Goal: Use online tool/utility: Utilize a website feature to perform a specific function

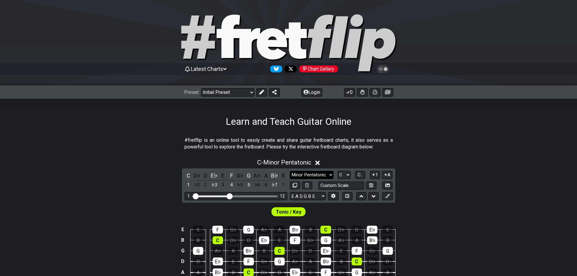
click at [323, 174] on select "Minor Pentatonic Click to edit Minor Pentatonic Major Pentatonic Minor Blues Ma…" at bounding box center [312, 175] width 44 height 8
click at [290, 171] on select "Minor Pentatonic Click to edit Minor Pentatonic Major Pentatonic Minor Blues Ma…" at bounding box center [312, 175] width 44 height 8
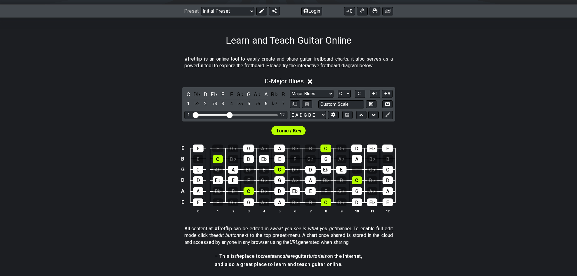
scroll to position [121, 0]
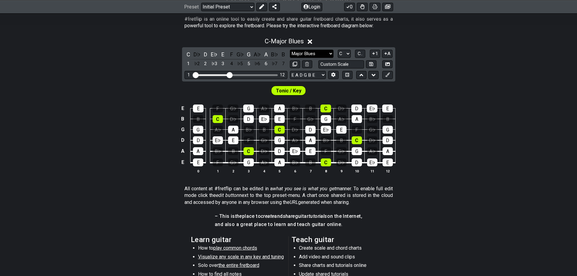
click at [308, 51] on select "Minor Pentatonic Click to edit Minor Pentatonic Major Pentatonic Minor Blues Ma…" at bounding box center [312, 54] width 44 height 8
click at [290, 50] on select "Minor Pentatonic Click to edit Minor Pentatonic Major Pentatonic Minor Blues Ma…" at bounding box center [312, 54] width 44 height 8
click at [310, 52] on select "Minor Pentatonic Click to edit Minor Pentatonic Major Pentatonic Minor Blues Ma…" at bounding box center [312, 54] width 44 height 8
click at [290, 50] on select "Minor Pentatonic Click to edit Minor Pentatonic Major Pentatonic Minor Blues Ma…" at bounding box center [312, 54] width 44 height 8
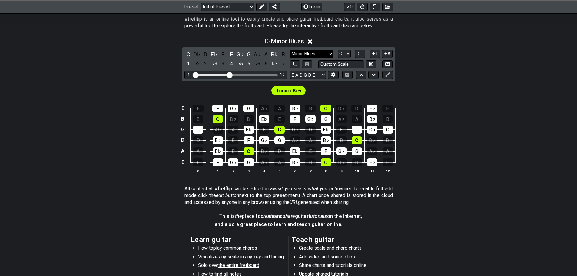
click at [314, 54] on select "Minor Pentatonic Click to edit Minor Pentatonic Major Pentatonic Minor Blues Ma…" at bounding box center [312, 54] width 44 height 8
click at [290, 50] on select "Minor Pentatonic Click to edit Minor Pentatonic Major Pentatonic Minor Blues Ma…" at bounding box center [312, 54] width 44 height 8
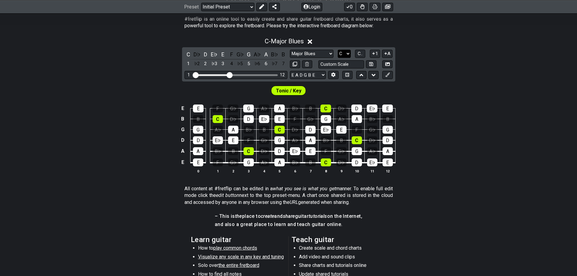
click at [342, 52] on select "A♭ A A♯ B♭ B C C♯ D♭ D D♯ E♭ E F F♯ G♭ G G♯" at bounding box center [343, 54] width 13 height 8
click at [310, 53] on select "Minor Pentatonic Click to edit Minor Pentatonic Major Pentatonic Minor Blues Ma…" at bounding box center [312, 54] width 44 height 8
select select "Minor Blues"
click at [290, 50] on select "Minor Pentatonic Click to edit Minor Pentatonic Major Pentatonic Minor Blues Ma…" at bounding box center [312, 54] width 44 height 8
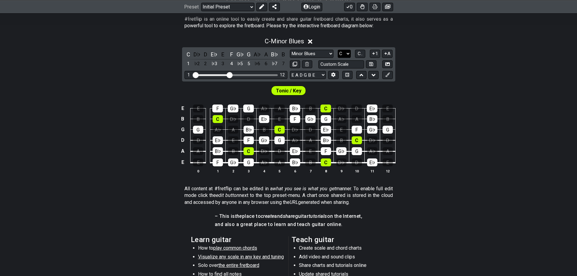
click at [344, 52] on select "A♭ A A♯ B♭ B C C♯ D♭ D D♯ E♭ E F F♯ G♭ G G♯" at bounding box center [343, 54] width 13 height 8
select select "A"
click at [337, 50] on select "A♭ A A♯ B♭ B C C♯ D♭ D D♯ E♭ E F F♯ G♭ G G♯" at bounding box center [343, 54] width 13 height 8
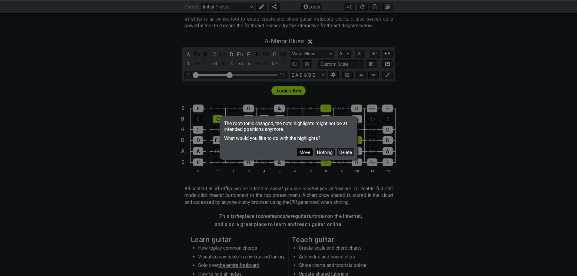
click at [305, 150] on button "Move" at bounding box center [304, 152] width 15 height 8
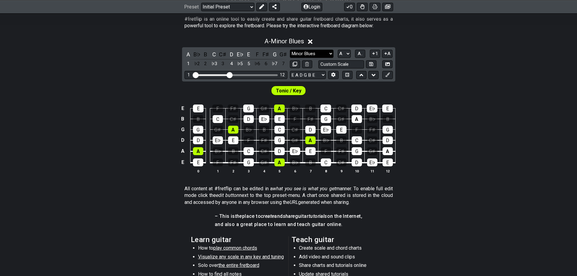
click at [319, 55] on select "Minor Pentatonic Click to edit Minor Pentatonic Major Pentatonic Minor Blues Ma…" at bounding box center [312, 54] width 44 height 8
select select "Mixolydian"
click at [290, 50] on select "Minor Pentatonic Click to edit Minor Pentatonic Major Pentatonic Minor Blues Ma…" at bounding box center [312, 54] width 44 height 8
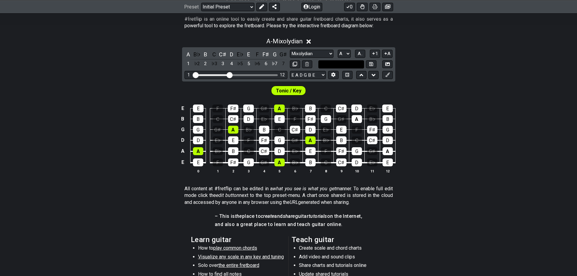
click at [343, 65] on input "text" at bounding box center [341, 64] width 46 height 8
type input "Custom Scale"
click at [454, 73] on div "A - Mixolydian A B♭ B C C♯ D E♭ E F F♯ G G♯ 1 ♭2 2 ♭3 3 4 ♭5 5 ♭6 6 ♭7 7 Minor …" at bounding box center [288, 108] width 577 height 148
click at [345, 54] on select "A♭ A A♯ B♭ B C C♯ D♭ D D♯ E♭ E F F♯ G♭ G G♯" at bounding box center [343, 54] width 13 height 8
select select "E"
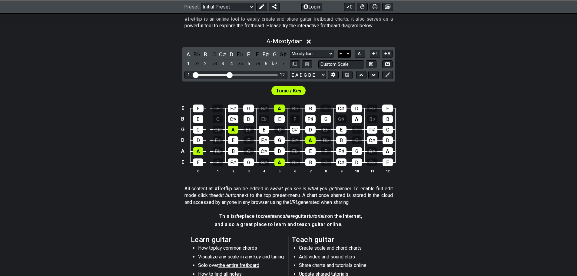
click at [337, 50] on select "A♭ A A♯ B♭ B C C♯ D♭ D D♯ E♭ E F F♯ G♭ G G♯" at bounding box center [343, 54] width 13 height 8
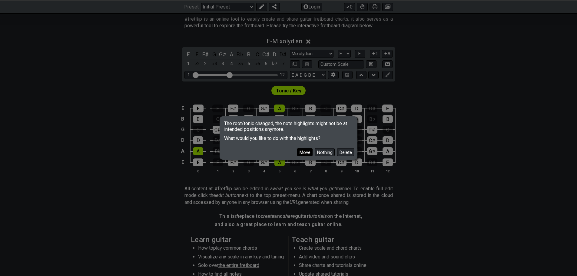
click at [306, 152] on button "Move" at bounding box center [304, 152] width 15 height 8
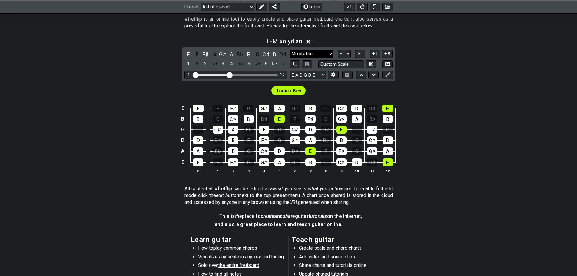
click at [311, 53] on select "Minor Pentatonic Click to edit Minor Pentatonic Major Pentatonic Minor Blues Ma…" at bounding box center [312, 54] width 44 height 8
click at [290, 50] on select "Minor Pentatonic Click to edit Minor Pentatonic Major Pentatonic Minor Blues Ma…" at bounding box center [312, 54] width 44 height 8
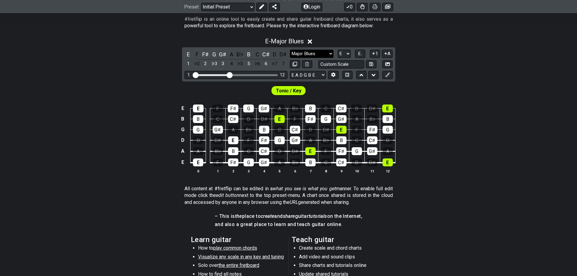
click at [311, 53] on select "Minor Pentatonic Click to edit Minor Pentatonic Major Pentatonic Minor Blues Ma…" at bounding box center [312, 54] width 44 height 8
click at [290, 50] on select "Minor Pentatonic Click to edit Minor Pentatonic Major Pentatonic Minor Blues Ma…" at bounding box center [312, 54] width 44 height 8
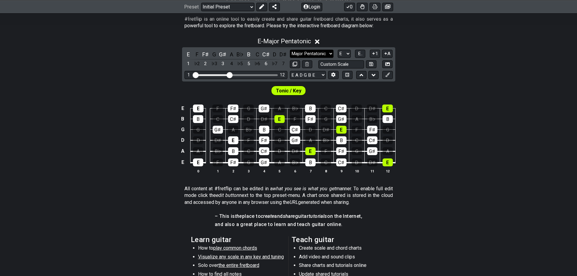
click at [321, 54] on select "Minor Pentatonic Click to edit Minor Pentatonic Major Pentatonic Minor Blues Ma…" at bounding box center [312, 54] width 44 height 8
click at [290, 50] on select "Minor Pentatonic Click to edit Minor Pentatonic Major Pentatonic Minor Blues Ma…" at bounding box center [312, 54] width 44 height 8
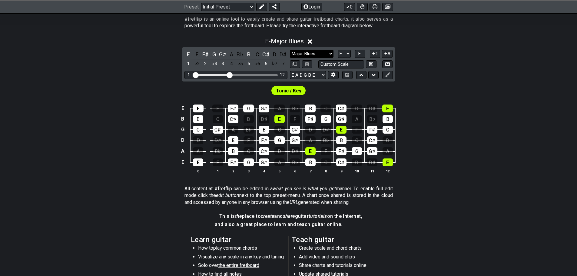
click at [319, 54] on select "Minor Pentatonic Click to edit Minor Pentatonic Major Pentatonic Minor Blues Ma…" at bounding box center [312, 54] width 44 height 8
click at [290, 50] on select "Minor Pentatonic Click to edit Minor Pentatonic Major Pentatonic Minor Blues Ma…" at bounding box center [312, 54] width 44 height 8
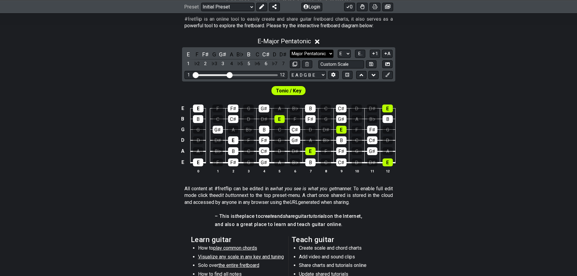
click at [313, 54] on select "Minor Pentatonic Click to edit Minor Pentatonic Major Pentatonic Minor Blues Ma…" at bounding box center [312, 54] width 44 height 8
click at [290, 50] on select "Minor Pentatonic Click to edit Minor Pentatonic Major Pentatonic Minor Blues Ma…" at bounding box center [312, 54] width 44 height 8
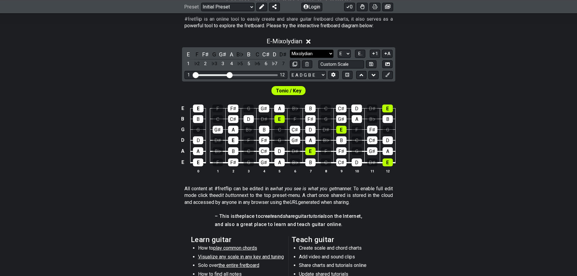
click at [319, 51] on select "Minor Pentatonic Click to edit Minor Pentatonic Major Pentatonic Minor Blues Ma…" at bounding box center [312, 54] width 44 height 8
click at [290, 50] on select "Minor Pentatonic Click to edit Minor Pentatonic Major Pentatonic Minor Blues Ma…" at bounding box center [312, 54] width 44 height 8
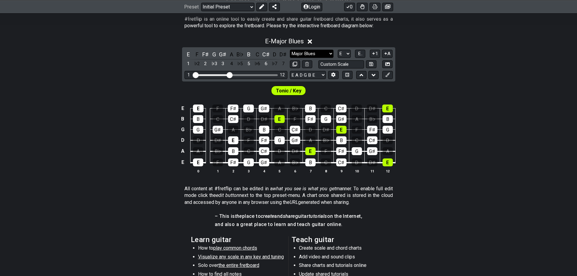
click at [308, 56] on select "Minor Pentatonic Click to edit Minor Pentatonic Major Pentatonic Minor Blues Ma…" at bounding box center [312, 54] width 44 height 8
click at [290, 50] on select "Minor Pentatonic Click to edit Minor Pentatonic Major Pentatonic Minor Blues Ma…" at bounding box center [312, 54] width 44 height 8
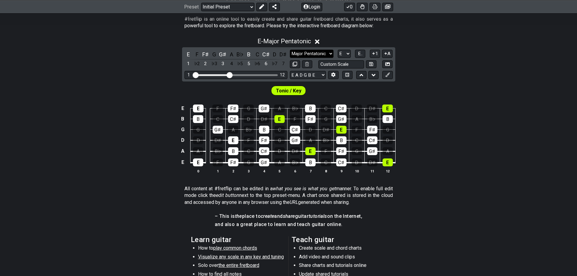
click at [305, 52] on select "Minor Pentatonic Click to edit Minor Pentatonic Major Pentatonic Minor Blues Ma…" at bounding box center [312, 54] width 44 height 8
click at [290, 50] on select "Minor Pentatonic Click to edit Minor Pentatonic Major Pentatonic Minor Blues Ma…" at bounding box center [312, 54] width 44 height 8
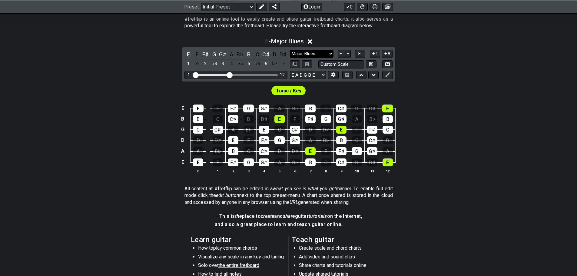
click at [305, 53] on select "Minor Pentatonic Click to edit Minor Pentatonic Major Pentatonic Minor Blues Ma…" at bounding box center [312, 54] width 44 height 8
click at [290, 50] on select "Minor Pentatonic Click to edit Minor Pentatonic Major Pentatonic Minor Blues Ma…" at bounding box center [312, 54] width 44 height 8
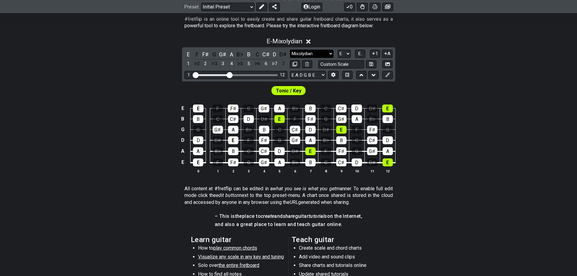
click at [318, 51] on select "Minor Pentatonic Click to edit Minor Pentatonic Major Pentatonic Minor Blues Ma…" at bounding box center [312, 54] width 44 height 8
select select "Major Blues"
click at [290, 50] on select "Minor Pentatonic Click to edit Minor Pentatonic Major Pentatonic Minor Blues Ma…" at bounding box center [312, 54] width 44 height 8
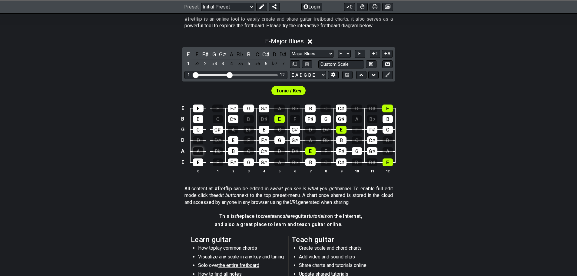
click at [201, 147] on div "A" at bounding box center [198, 151] width 10 height 8
click at [200, 141] on div "D" at bounding box center [198, 140] width 10 height 8
click at [231, 131] on div "A" at bounding box center [233, 130] width 10 height 8
click at [281, 161] on div "A" at bounding box center [279, 162] width 10 height 8
click at [279, 151] on div "D" at bounding box center [279, 151] width 10 height 8
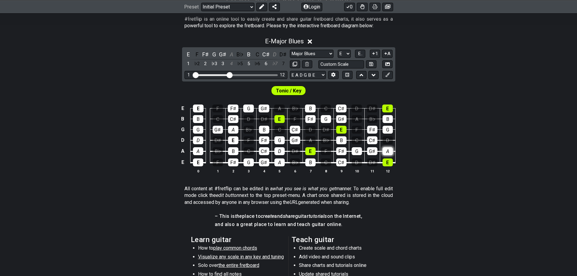
click at [389, 151] on div "A" at bounding box center [387, 151] width 10 height 8
click at [390, 141] on div "D" at bounding box center [387, 140] width 10 height 8
click at [308, 139] on div "A" at bounding box center [310, 140] width 10 height 8
drag, startPoint x: 310, startPoint y: 130, endPoint x: 275, endPoint y: 168, distance: 51.0
click at [310, 130] on div "D" at bounding box center [310, 130] width 10 height 8
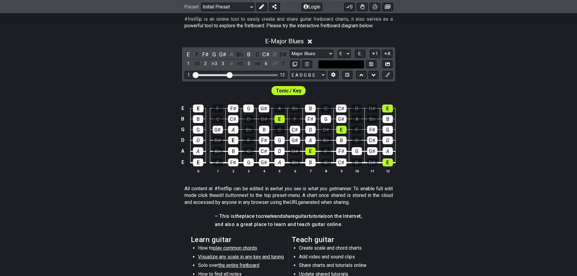
click at [348, 63] on input "text" at bounding box center [341, 64] width 46 height 8
type input "Mixo-Major Blues"
click at [373, 64] on icon at bounding box center [371, 64] width 4 height 4
select select "Mixo-Major Blues"
click at [347, 54] on select "A♭ A A♯ B♭ B C C♯ D♭ D D♯ E♭ E F F♯ G♭ G G♯" at bounding box center [343, 54] width 13 height 8
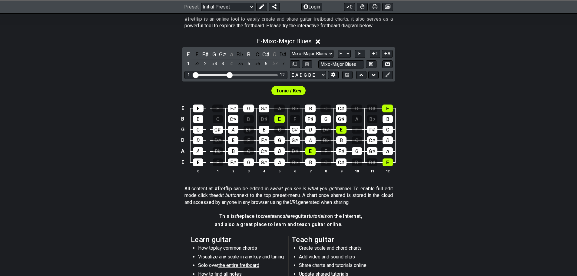
click at [438, 80] on div "E - Mixo-Major Blues E F F♯ G G♯ A B♭ B C C♯ D D♯ 1 ♭2 2 ♭3 3 4 ♭5 5 ♭6 6 ♭7 7 …" at bounding box center [288, 108] width 577 height 148
click at [313, 52] on select "Minor Pentatonic Mixo-Major Blues Minor Pentatonic Major Pentatonic Minor Blues…" at bounding box center [312, 54] width 44 height 8
click at [451, 92] on div "Tonic / Key" at bounding box center [288, 88] width 577 height 15
click at [343, 53] on select "A♭ A A♯ B♭ B C C♯ D♭ D D♯ E♭ E F F♯ G♭ G G♯" at bounding box center [343, 54] width 13 height 8
click at [337, 50] on select "A♭ A A♯ B♭ B C C♯ D♭ D D♯ E♭ E F F♯ G♭ G G♯" at bounding box center [343, 54] width 13 height 8
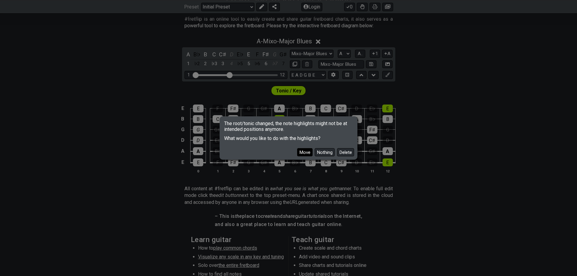
click at [303, 152] on button "Move" at bounding box center [304, 152] width 15 height 8
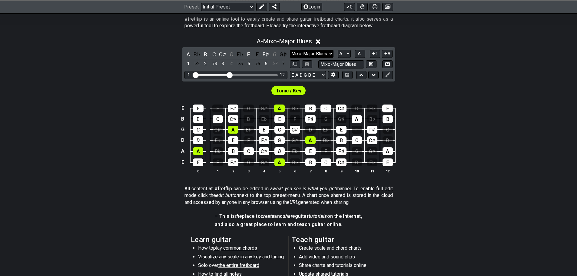
click at [316, 52] on select "Minor Pentatonic Mixo-Major Blues Minor Pentatonic Major Pentatonic Minor Blues…" at bounding box center [312, 54] width 44 height 8
click at [377, 87] on div "Tonic / Key" at bounding box center [288, 88] width 577 height 15
click at [344, 54] on select "A♭ A A♯ B♭ B C C♯ D♭ D D♯ E♭ E F F♯ G♭ G G♯" at bounding box center [343, 54] width 13 height 8
select select "Bb"
click at [337, 50] on select "A♭ A A♯ B♭ B C C♯ D♭ D D♯ E♭ E F F♯ G♭ G G♯" at bounding box center [343, 54] width 13 height 8
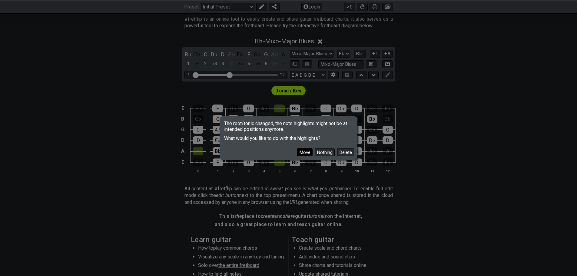
click at [307, 153] on button "Move" at bounding box center [304, 152] width 15 height 8
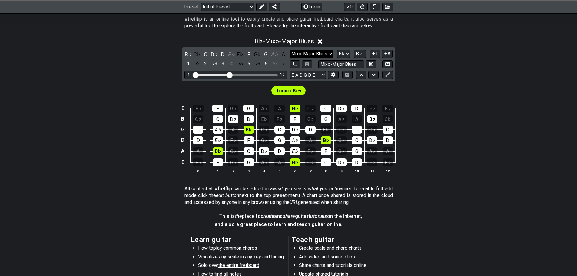
click at [319, 51] on select "Minor Pentatonic Mixo-Major Blues Minor Pentatonic Major Pentatonic Minor Blues…" at bounding box center [312, 54] width 44 height 8
click at [290, 50] on select "Minor Pentatonic Mixo-Major Blues Minor Pentatonic Major Pentatonic Minor Blues…" at bounding box center [312, 54] width 44 height 8
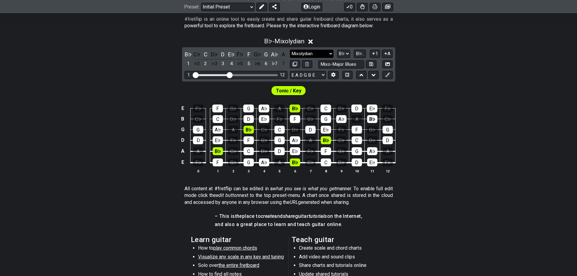
click at [321, 51] on select "Minor Pentatonic Mixo-Major Blues Minor Pentatonic Major Pentatonic Minor Blues…" at bounding box center [312, 54] width 44 height 8
select select "Major Blues"
click at [290, 50] on select "Minor Pentatonic Mixo-Major Blues Minor Pentatonic Major Pentatonic Minor Blues…" at bounding box center [312, 54] width 44 height 8
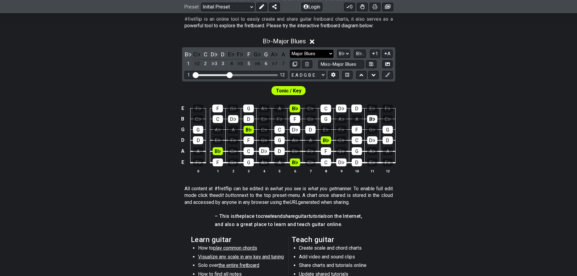
click at [313, 52] on select "Minor Pentatonic Mixo-Major Blues Minor Pentatonic Major Pentatonic Minor Blues…" at bounding box center [312, 54] width 44 height 8
drag, startPoint x: 361, startPoint y: 93, endPoint x: 357, endPoint y: 81, distance: 12.8
click at [361, 92] on div "Tonic / Key" at bounding box center [288, 88] width 577 height 15
click at [344, 52] on select "A♭ A A♯ B♭ B C C♯ D♭ D D♯ E♭ E F F♯ G♭ G G♯" at bounding box center [343, 54] width 13 height 8
select select "E"
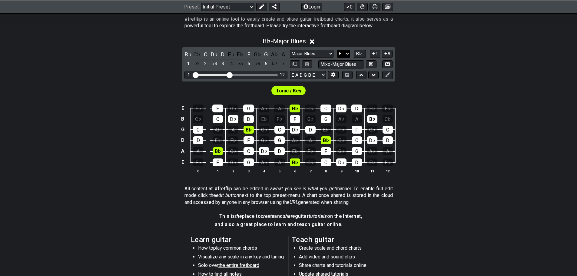
click at [337, 50] on select "A♭ A A♯ B♭ B C C♯ D♭ D D♯ E♭ E F F♯ G♭ G G♯" at bounding box center [343, 54] width 13 height 8
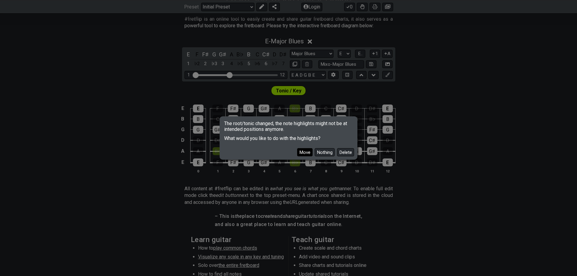
click at [303, 150] on button "Move" at bounding box center [304, 152] width 15 height 8
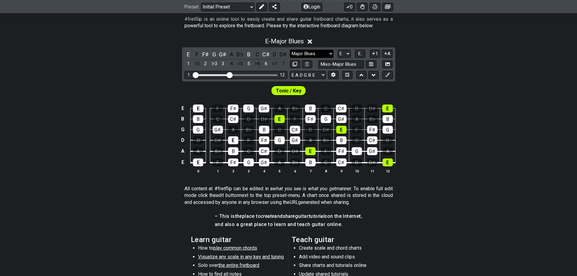
click at [315, 51] on select "Minor Pentatonic Mixo-Major Blues Minor Pentatonic Major Pentatonic Minor Blues…" at bounding box center [312, 54] width 44 height 8
click at [290, 50] on select "Minor Pentatonic Mixo-Major Blues Minor Pentatonic Major Pentatonic Minor Blues…" at bounding box center [312, 54] width 44 height 8
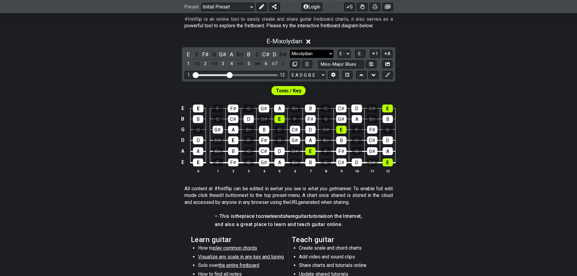
click at [318, 52] on select "Minor Pentatonic Mixo-Major Blues Minor Pentatonic Major Pentatonic Minor Blues…" at bounding box center [312, 54] width 44 height 8
click at [290, 50] on select "Minor Pentatonic Mixo-Major Blues Minor Pentatonic Major Pentatonic Minor Blues…" at bounding box center [312, 54] width 44 height 8
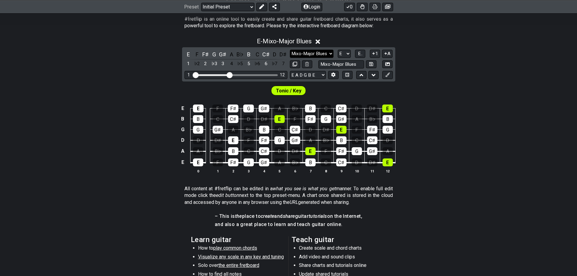
click at [320, 54] on select "Minor Pentatonic Mixo-Major Blues Minor Pentatonic Major Pentatonic Minor Blues…" at bounding box center [312, 54] width 44 height 8
click at [290, 50] on select "Minor Pentatonic Mixo-Major Blues Minor Pentatonic Major Pentatonic Minor Blues…" at bounding box center [312, 54] width 44 height 8
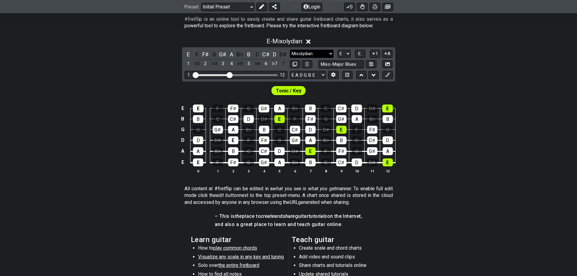
click at [316, 51] on select "Minor Pentatonic Mixo-Major Blues Minor Pentatonic Major Pentatonic Minor Blues…" at bounding box center [312, 54] width 44 height 8
click at [290, 50] on select "Minor Pentatonic Mixo-Major Blues Minor Pentatonic Major Pentatonic Minor Blues…" at bounding box center [312, 54] width 44 height 8
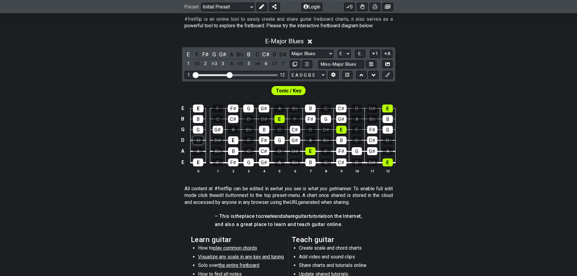
click at [200, 141] on div "D" at bounding box center [198, 140] width 10 height 8
click at [200, 150] on div "A" at bounding box center [198, 151] width 10 height 8
click at [235, 127] on div "A" at bounding box center [233, 130] width 10 height 8
click at [311, 127] on div "D" at bounding box center [310, 130] width 10 height 8
click at [311, 137] on div "A" at bounding box center [310, 140] width 10 height 8
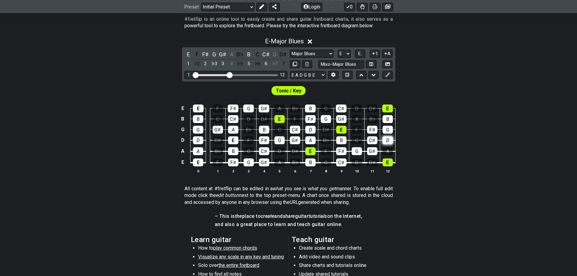
click at [386, 139] on div "D" at bounding box center [387, 140] width 10 height 8
click at [386, 147] on div "A" at bounding box center [387, 151] width 10 height 8
drag, startPoint x: 368, startPoint y: 63, endPoint x: 361, endPoint y: 67, distance: 7.4
click at [368, 63] on button at bounding box center [371, 64] width 10 height 8
select select "Mixo-Major Blues"
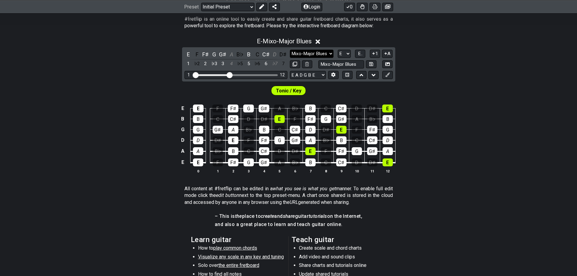
click at [313, 52] on select "Minor Pentatonic Mixo-Major Blues Minor Pentatonic Major Pentatonic Minor Blues…" at bounding box center [312, 54] width 44 height 8
drag, startPoint x: 492, startPoint y: 93, endPoint x: 449, endPoint y: 95, distance: 43.3
click at [488, 94] on div "Tonic / Key" at bounding box center [288, 88] width 577 height 15
click at [232, 5] on select "Welcome to #fretflip! Initial Preset Custom Preset Minor Pentatonic Major Penta…" at bounding box center [227, 6] width 53 height 8
click at [201, 2] on select "Welcome to #fretflip! Initial Preset Custom Preset Minor Pentatonic Major Penta…" at bounding box center [227, 6] width 53 height 8
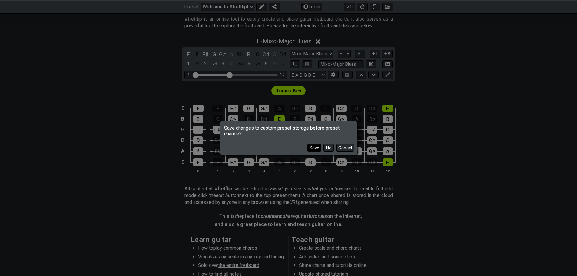
click at [317, 148] on button "Save" at bounding box center [314, 147] width 14 height 8
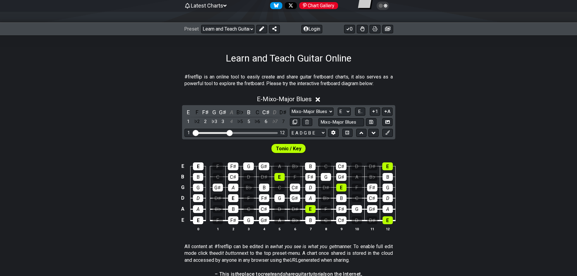
scroll to position [57, 0]
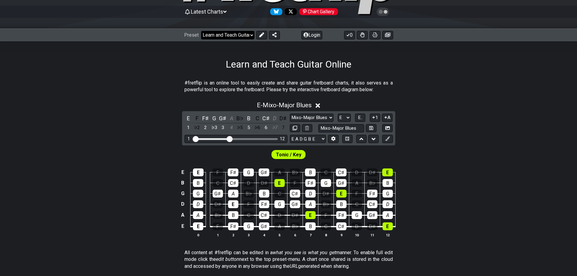
click at [227, 34] on select "Welcome to #fretflip! Initial Preset Learn and Teach Guitar Online Minor Pentat…" at bounding box center [227, 35] width 53 height 8
click at [201, 31] on select "Welcome to #fretflip! Initial Preset Learn and Teach Guitar Online Minor Pentat…" at bounding box center [227, 35] width 53 height 8
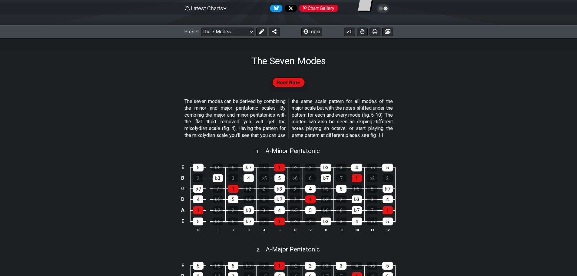
scroll to position [57, 0]
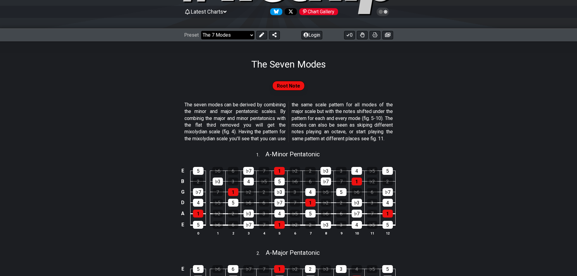
click at [236, 37] on select "Welcome to #fretflip! Initial Preset Learn and Teach Guitar Online Minor Pentat…" at bounding box center [227, 35] width 53 height 8
click at [201, 31] on select "Welcome to #fretflip! Initial Preset Learn and Teach Guitar Online Minor Pentat…" at bounding box center [227, 35] width 53 height 8
select select "/welcome"
select select "C"
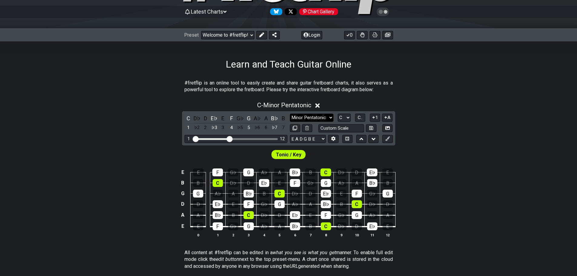
click at [322, 114] on select "Minor Pentatonic Click to edit Minor Pentatonic Major Pentatonic Minor Blues Ma…" at bounding box center [312, 118] width 44 height 8
click at [290, 114] on select "Minor Pentatonic Click to edit Minor Pentatonic Major Pentatonic Minor Blues Ma…" at bounding box center [312, 118] width 44 height 8
click at [232, 31] on select "Welcome to #fretflip! Initial Preset Learn and Teach Guitar Online Minor Pentat…" at bounding box center [227, 35] width 53 height 8
click at [91, 97] on section "#fretflip is an online tool to easily create and share guitar fretboard charts,…" at bounding box center [288, 87] width 577 height 21
click at [311, 117] on select "Minor Pentatonic Click to edit Minor Pentatonic Major Pentatonic Minor Blues Ma…" at bounding box center [312, 118] width 44 height 8
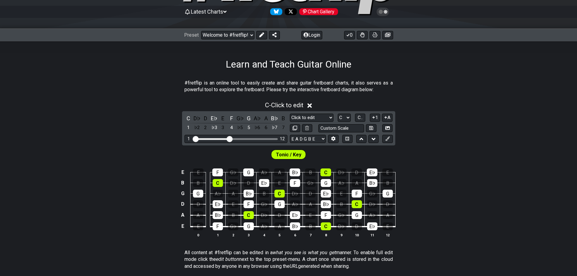
click at [444, 163] on div "E E F G♭ G A♭ A B♭ B C D♭ D E♭ E B B C D♭ D E♭ E F G♭ G A♭ A B♭ B G G A♭ A B♭ B…" at bounding box center [288, 202] width 577 height 85
click at [305, 119] on select "Minor Pentatonic Click to edit Minor Pentatonic Major Pentatonic Minor Blues Ma…" at bounding box center [312, 118] width 44 height 8
select select "Minor Pentatonic"
click at [290, 114] on select "Minor Pentatonic Click to edit Minor Pentatonic Major Pentatonic Minor Blues Ma…" at bounding box center [312, 118] width 44 height 8
click at [260, 38] on button at bounding box center [261, 35] width 11 height 8
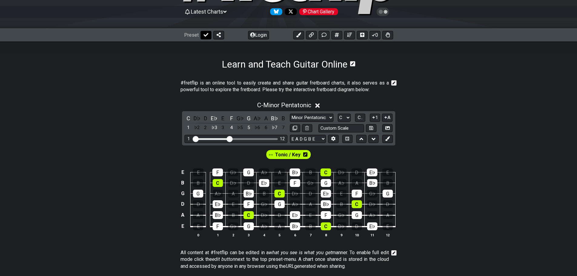
click at [202, 35] on button at bounding box center [205, 35] width 11 height 8
click at [158, 62] on div "Learn and Teach Guitar Online" at bounding box center [288, 55] width 577 height 28
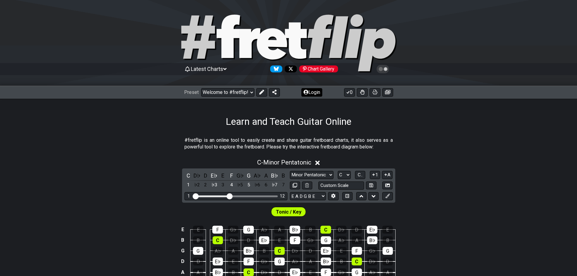
click at [312, 93] on button "Login" at bounding box center [311, 92] width 21 height 8
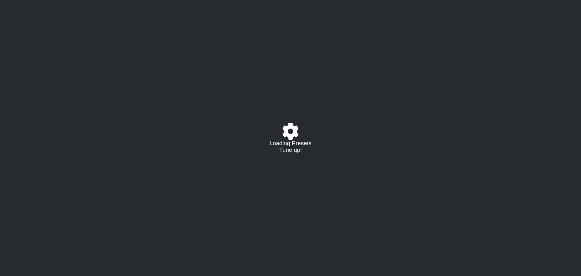
select select "C"
